Goal: Information Seeking & Learning: Learn about a topic

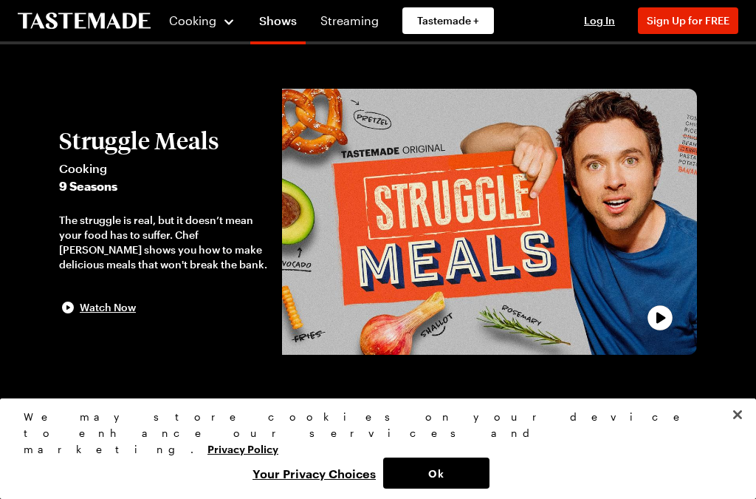
click at [465, 473] on button "Ok" at bounding box center [436, 472] width 106 height 31
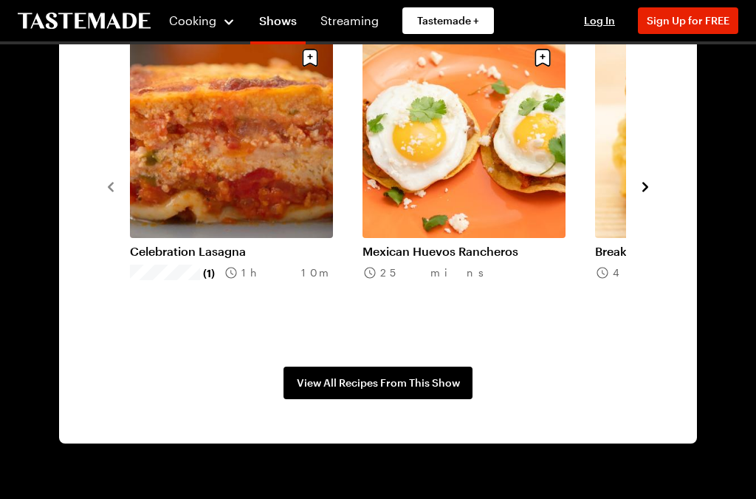
scroll to position [1138, 0]
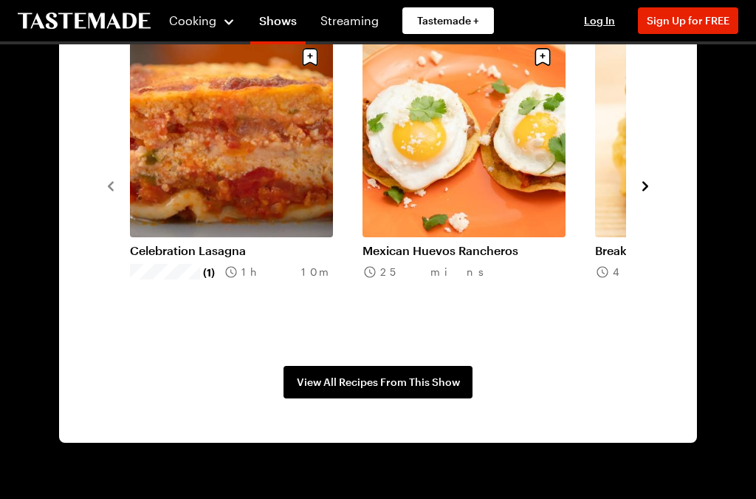
click at [365, 381] on span "View All Recipes From This Show" at bounding box center [378, 382] width 163 height 15
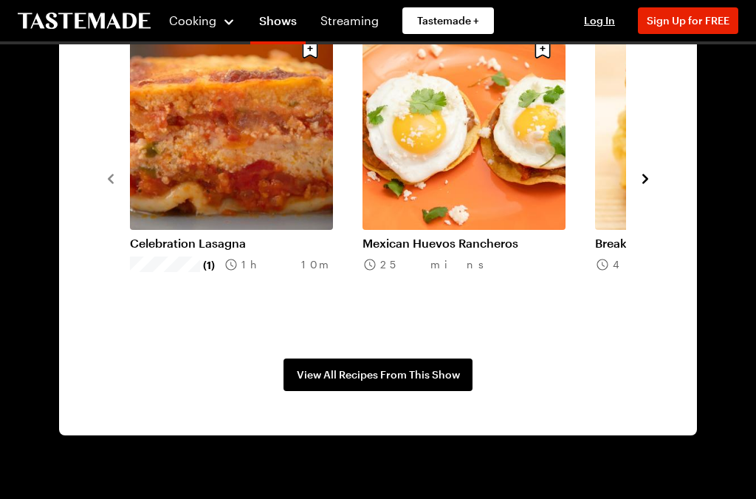
scroll to position [1127, 0]
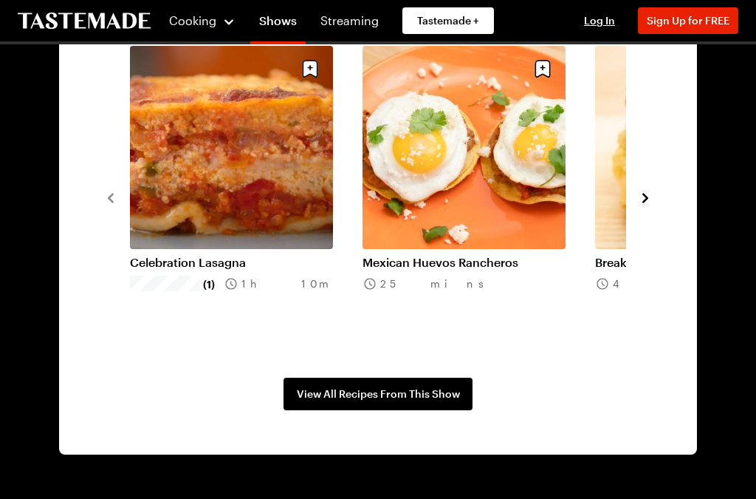
click at [400, 397] on span "View All Recipes From This Show" at bounding box center [378, 393] width 163 height 15
click at [394, 394] on span "View All Recipes From This Show" at bounding box center [378, 393] width 163 height 15
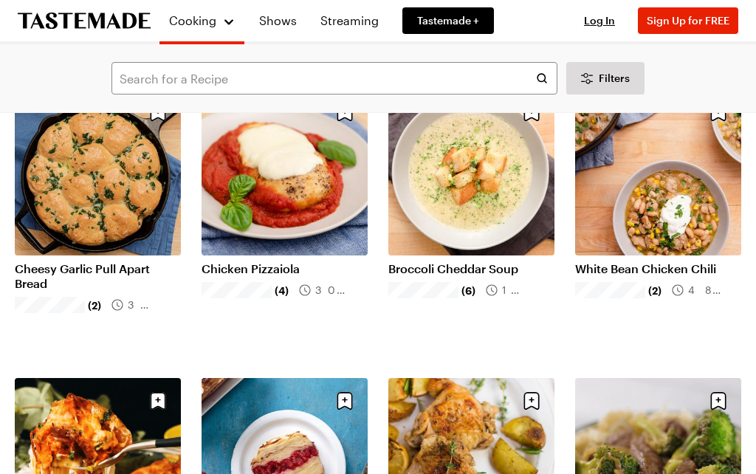
scroll to position [1862, 0]
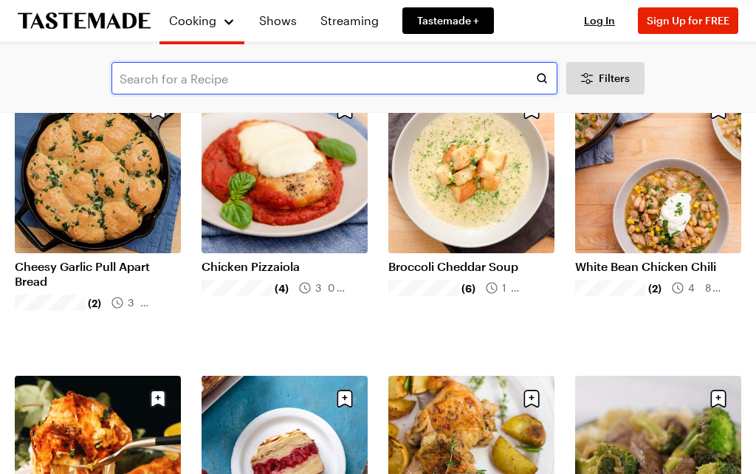
click at [219, 74] on input "text" at bounding box center [335, 78] width 446 height 32
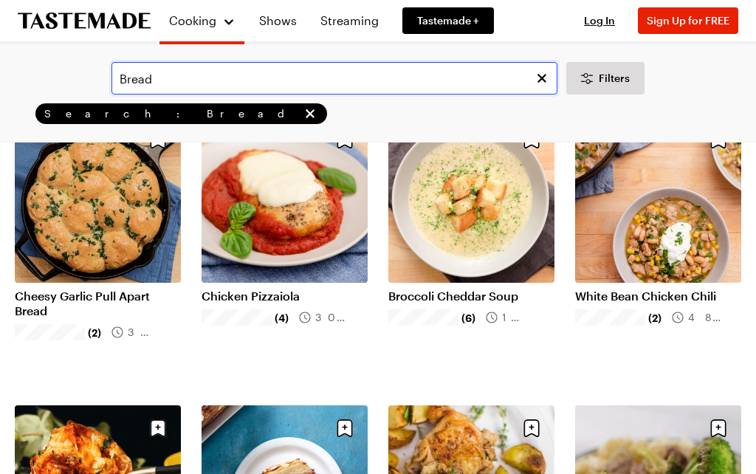
type input "Bread"
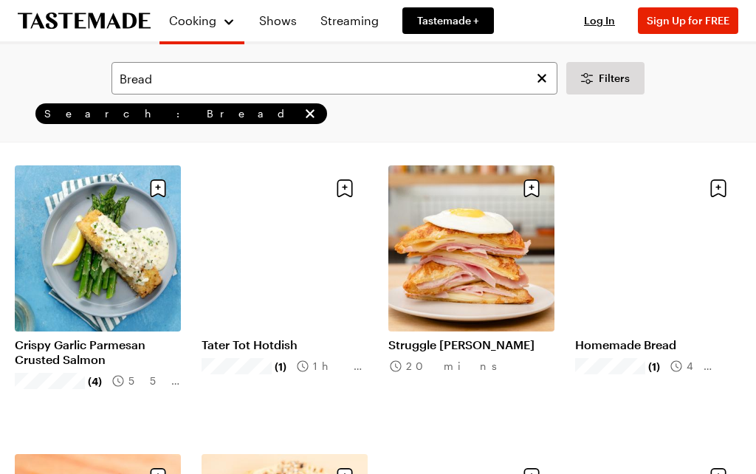
scroll to position [948, 0]
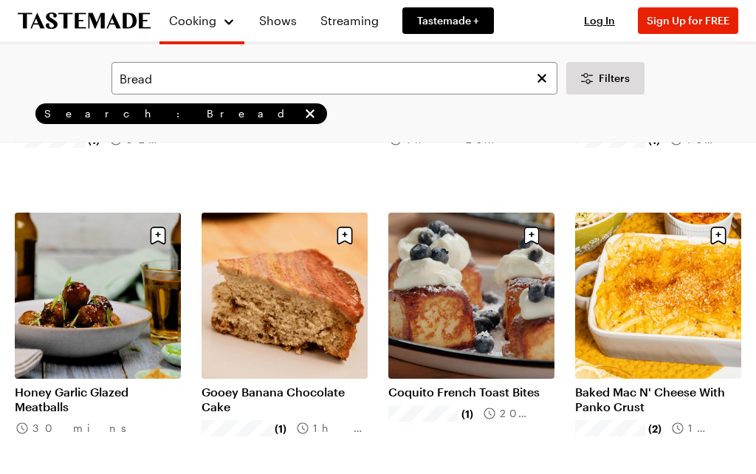
scroll to position [2942, 0]
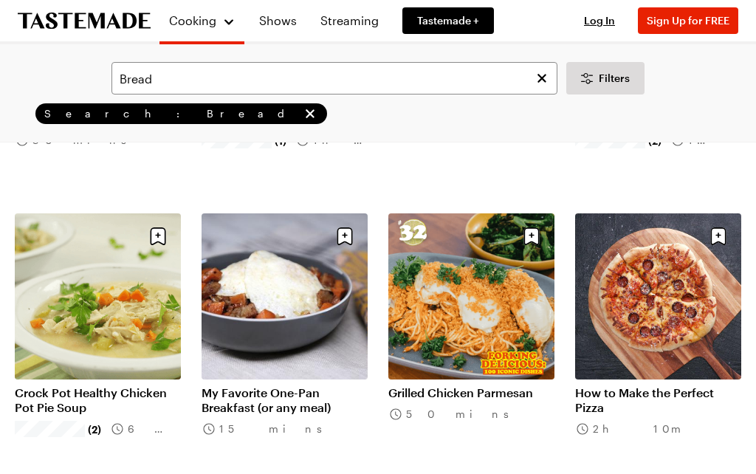
scroll to position [3211, 0]
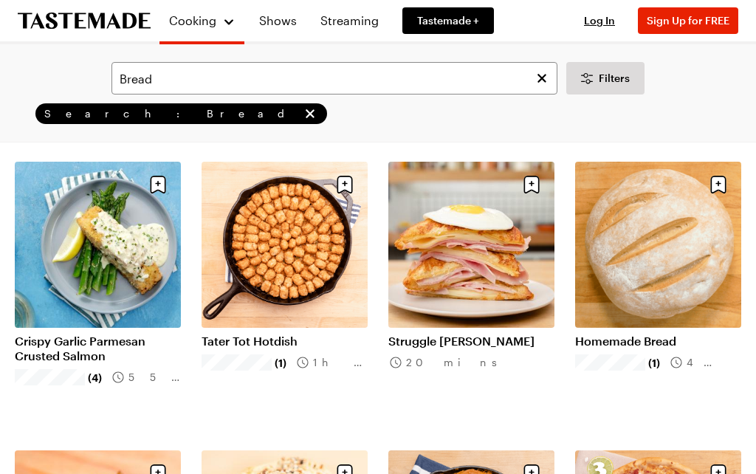
scroll to position [949, 0]
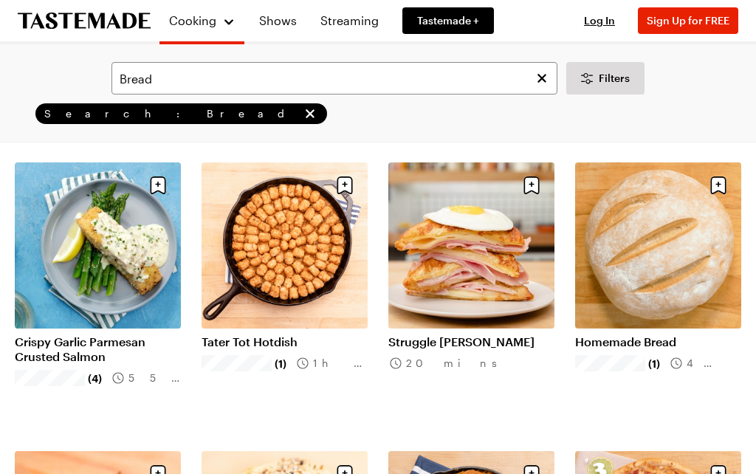
click at [627, 342] on link "Homemade Bread" at bounding box center [658, 342] width 166 height 15
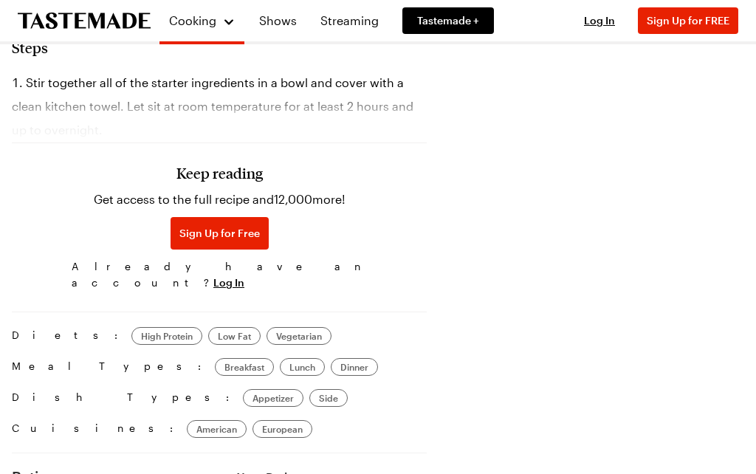
click at [670, 473] on html "Cooking Shows Streaming Tastemade + Log In Sign Up Log In Sign Up for FREE Sear…" at bounding box center [378, 77] width 756 height 2055
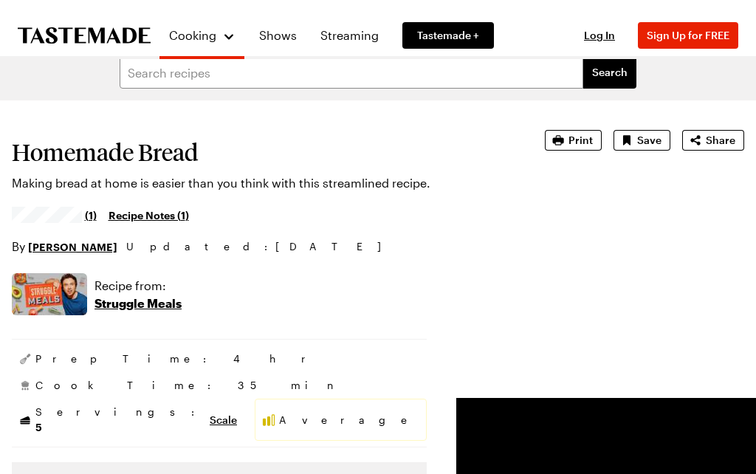
scroll to position [0, 0]
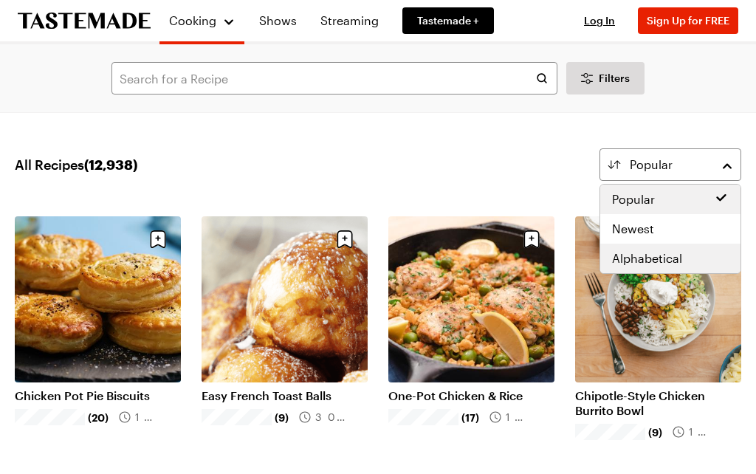
click at [697, 257] on div "Alphabetical" at bounding box center [670, 259] width 117 height 18
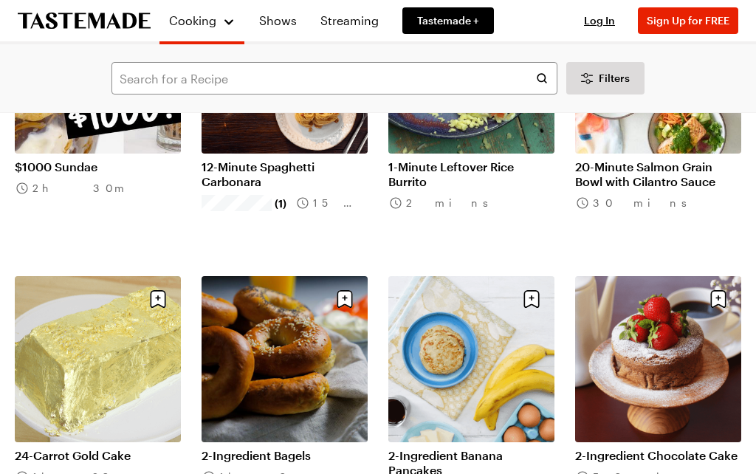
scroll to position [229, 0]
click at [309, 448] on link "2-Ingredient Bagels" at bounding box center [285, 455] width 166 height 15
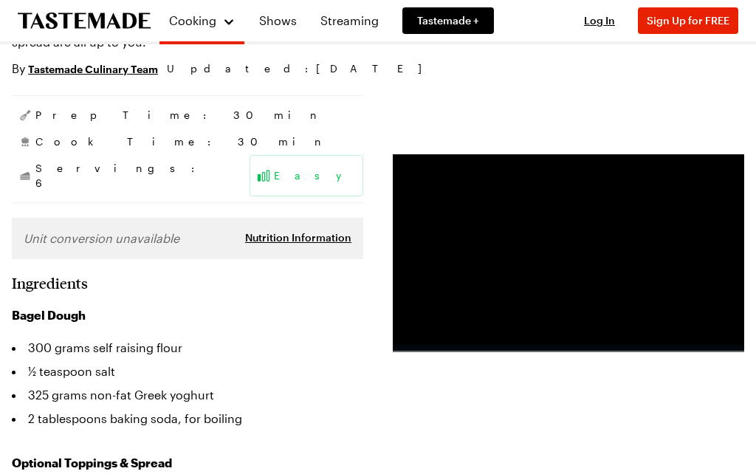
scroll to position [177, 0]
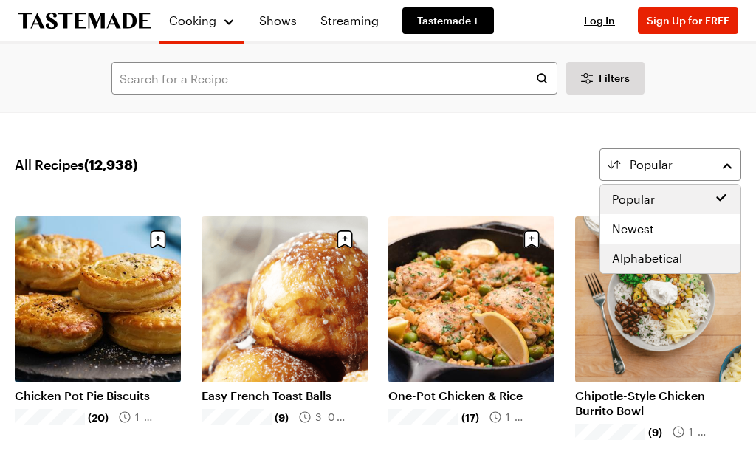
click at [674, 253] on span "Alphabetical" at bounding box center [647, 259] width 70 height 18
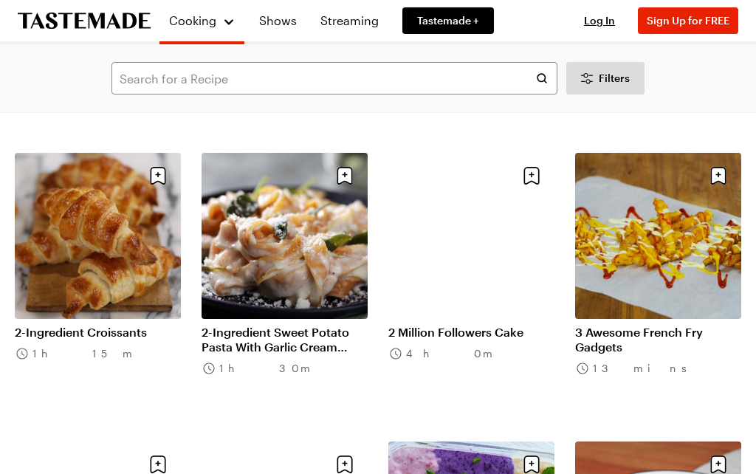
scroll to position [643, 0]
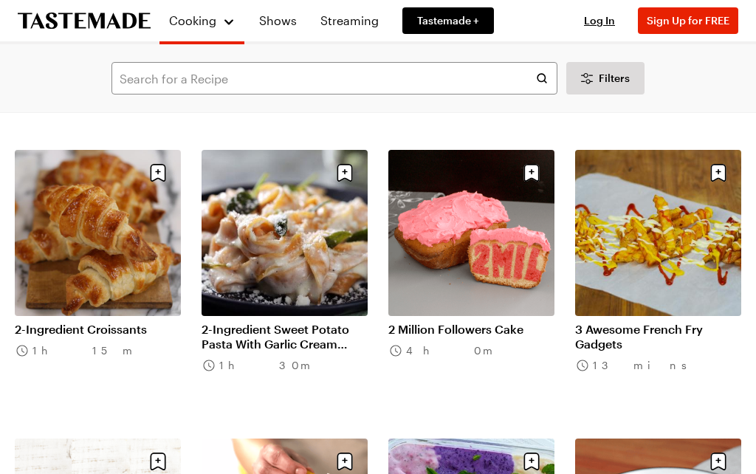
click at [99, 323] on link "2-Ingredient Croissants" at bounding box center [98, 330] width 166 height 15
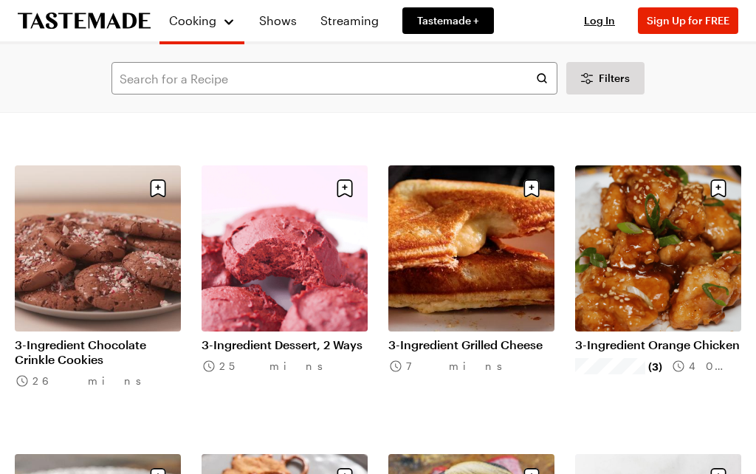
scroll to position [1206, 0]
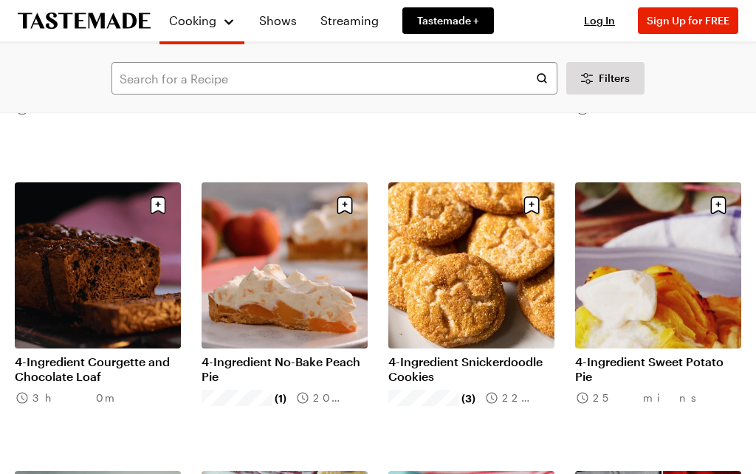
scroll to position [2345, 0]
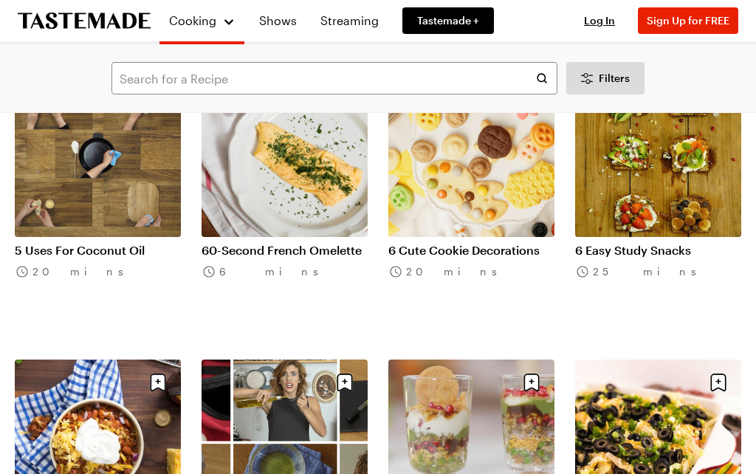
scroll to position [4477, 0]
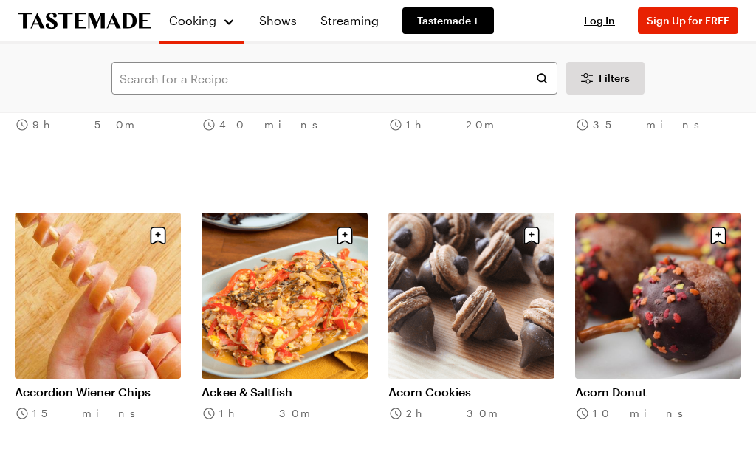
scroll to position [5780, 0]
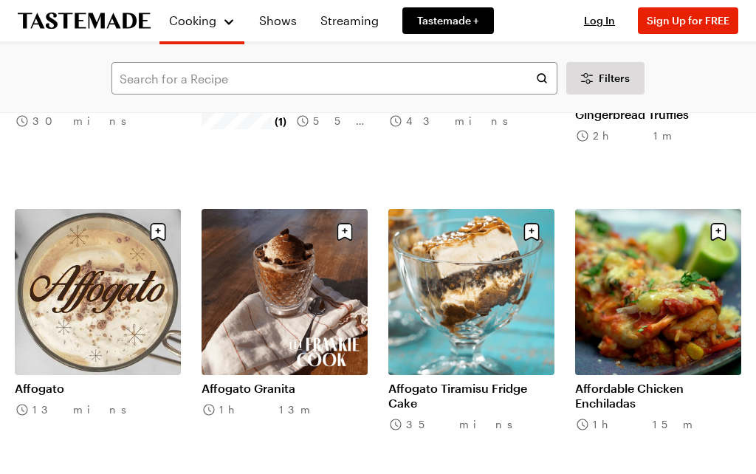
scroll to position [6960, 0]
